Goal: Navigation & Orientation: Find specific page/section

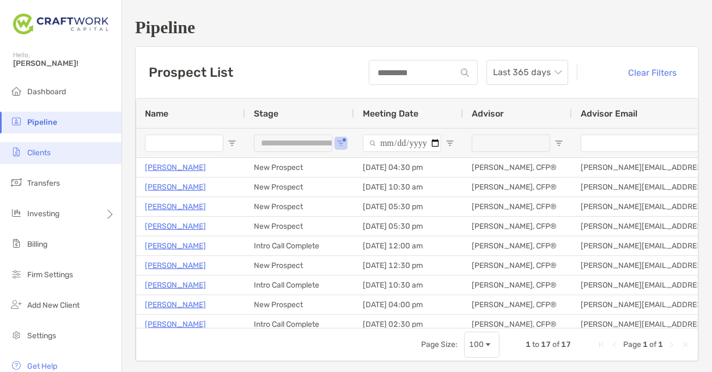
click at [51, 156] on span "Clients" at bounding box center [38, 152] width 23 height 9
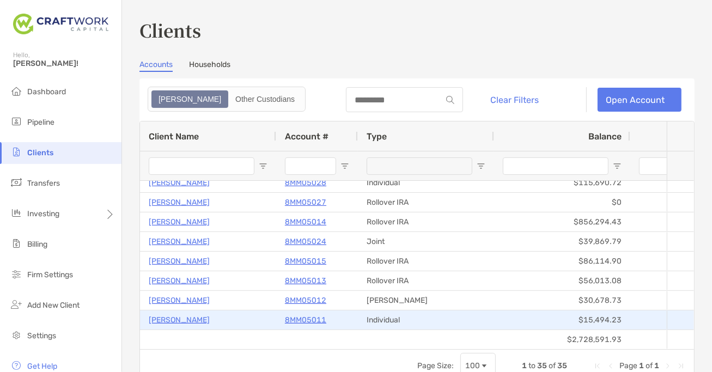
click at [187, 321] on p "[PERSON_NAME]" at bounding box center [179, 320] width 61 height 14
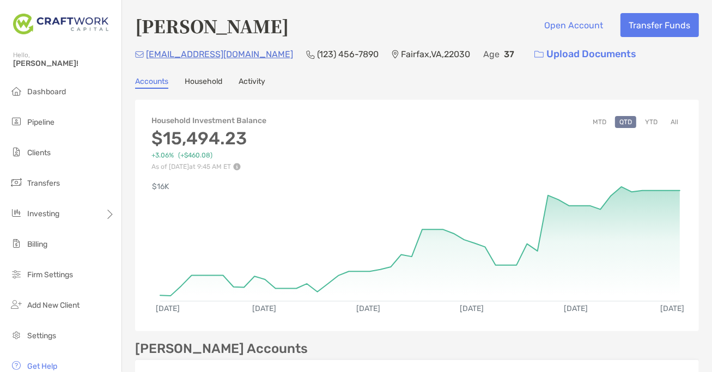
click at [652, 124] on button "YTD" at bounding box center [651, 122] width 21 height 12
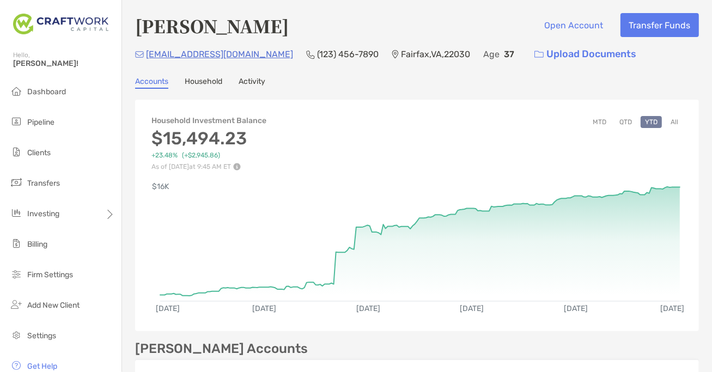
click at [251, 83] on link "Activity" at bounding box center [252, 83] width 27 height 12
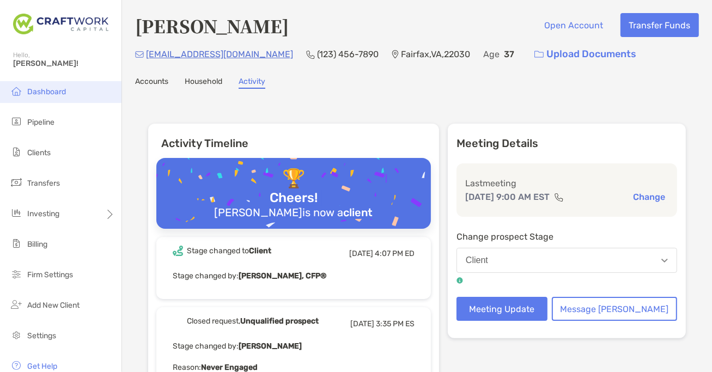
click at [46, 86] on li "Dashboard" at bounding box center [60, 92] width 121 height 22
